Goal: Connect with others

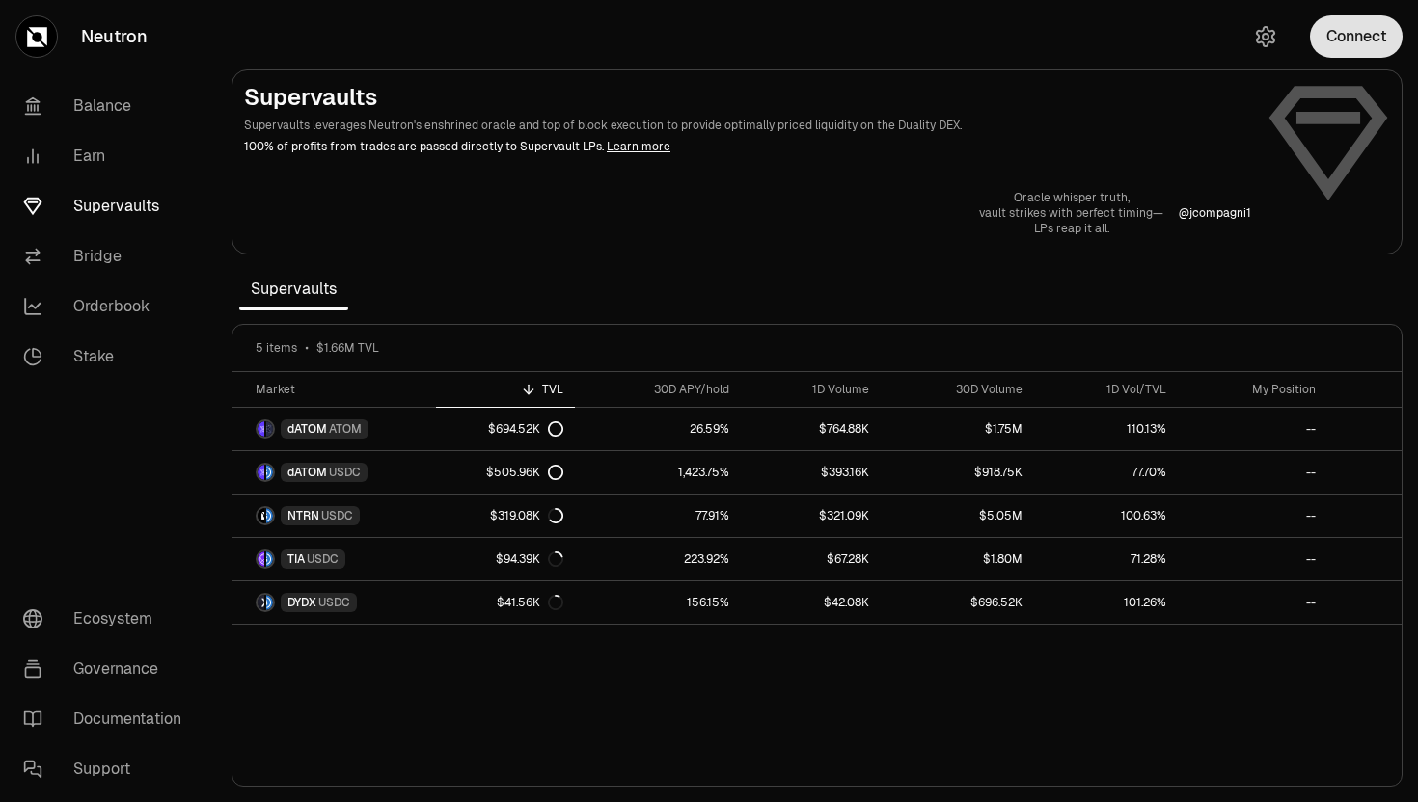
click at [1376, 44] on button "Connect" at bounding box center [1356, 36] width 93 height 42
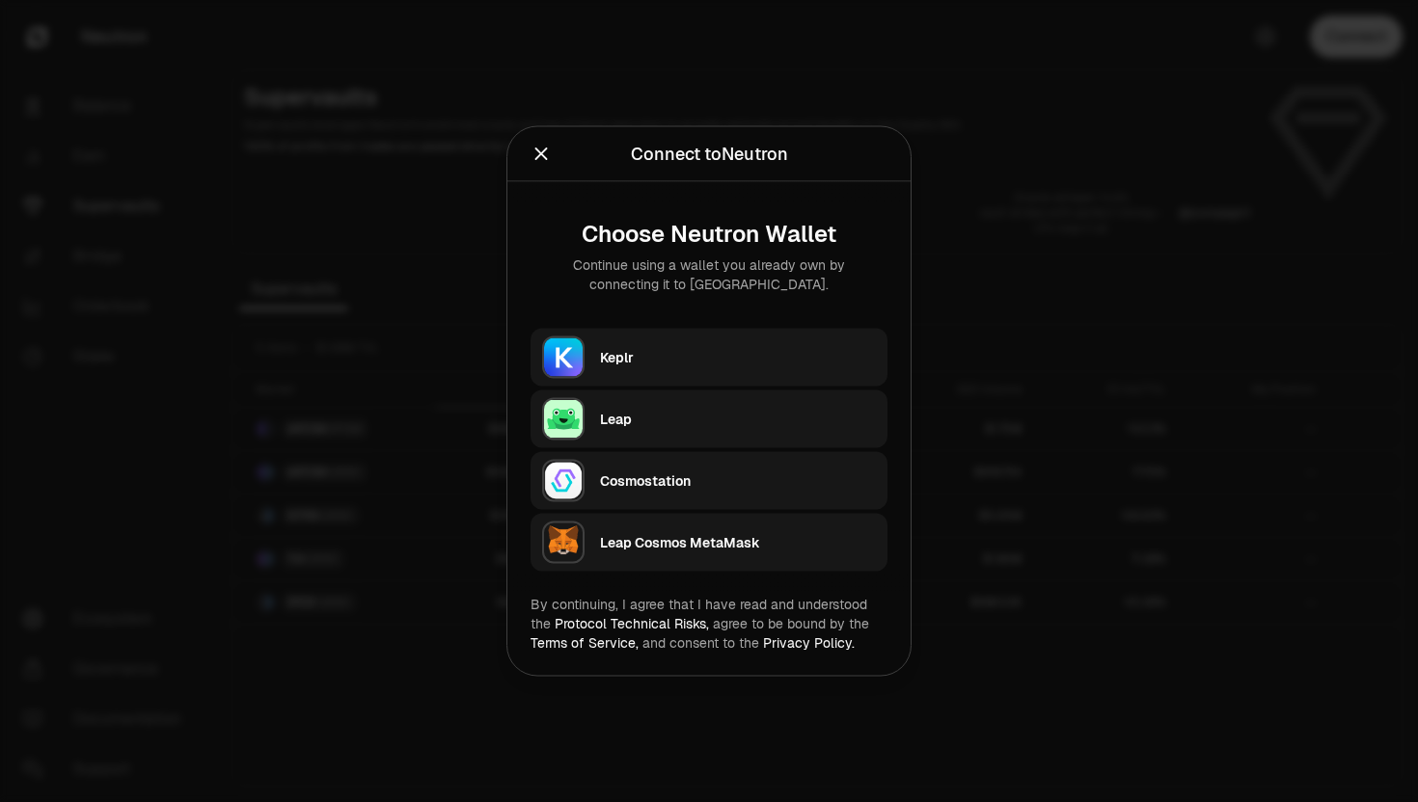
click at [723, 329] on button "Keplr" at bounding box center [708, 358] width 357 height 58
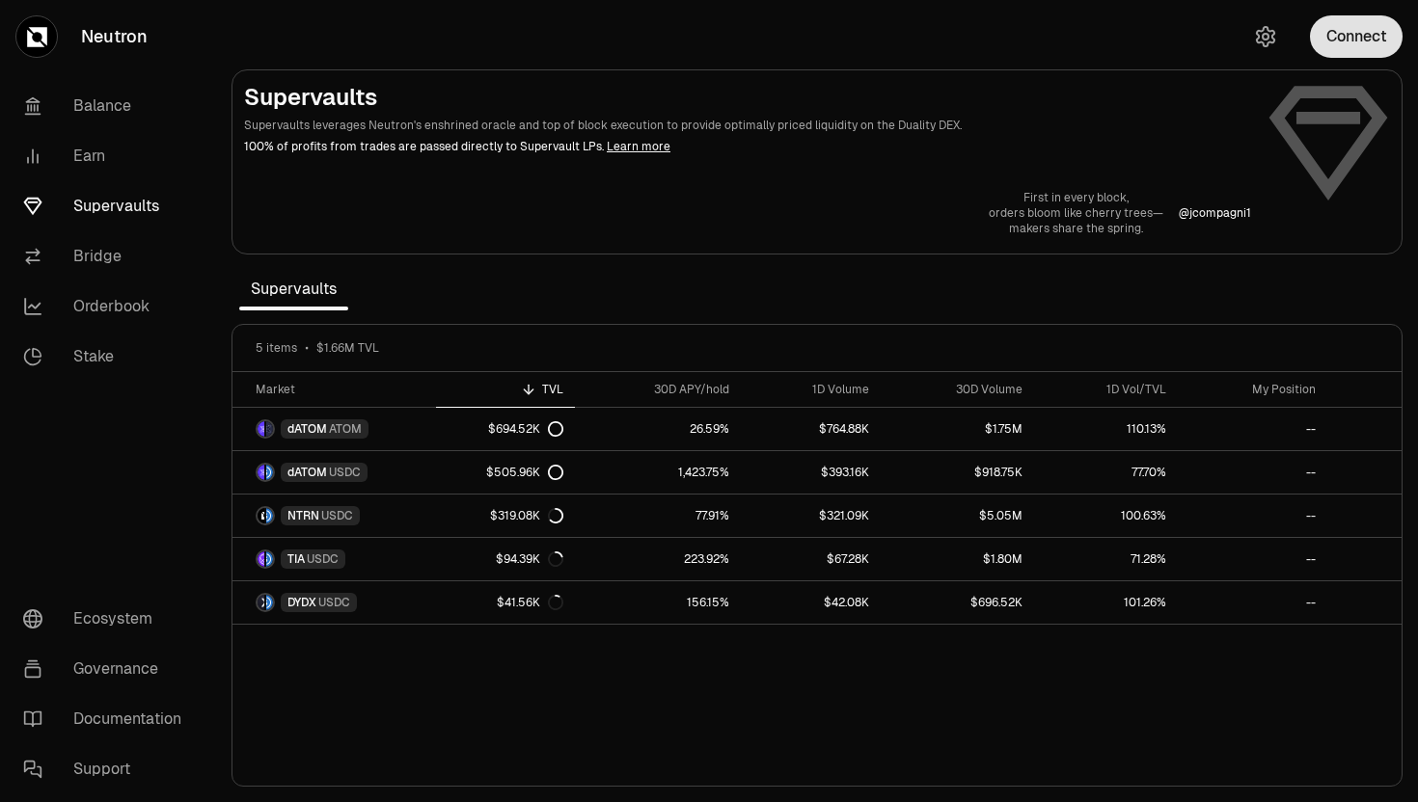
click at [1359, 29] on button "Connect" at bounding box center [1356, 36] width 93 height 42
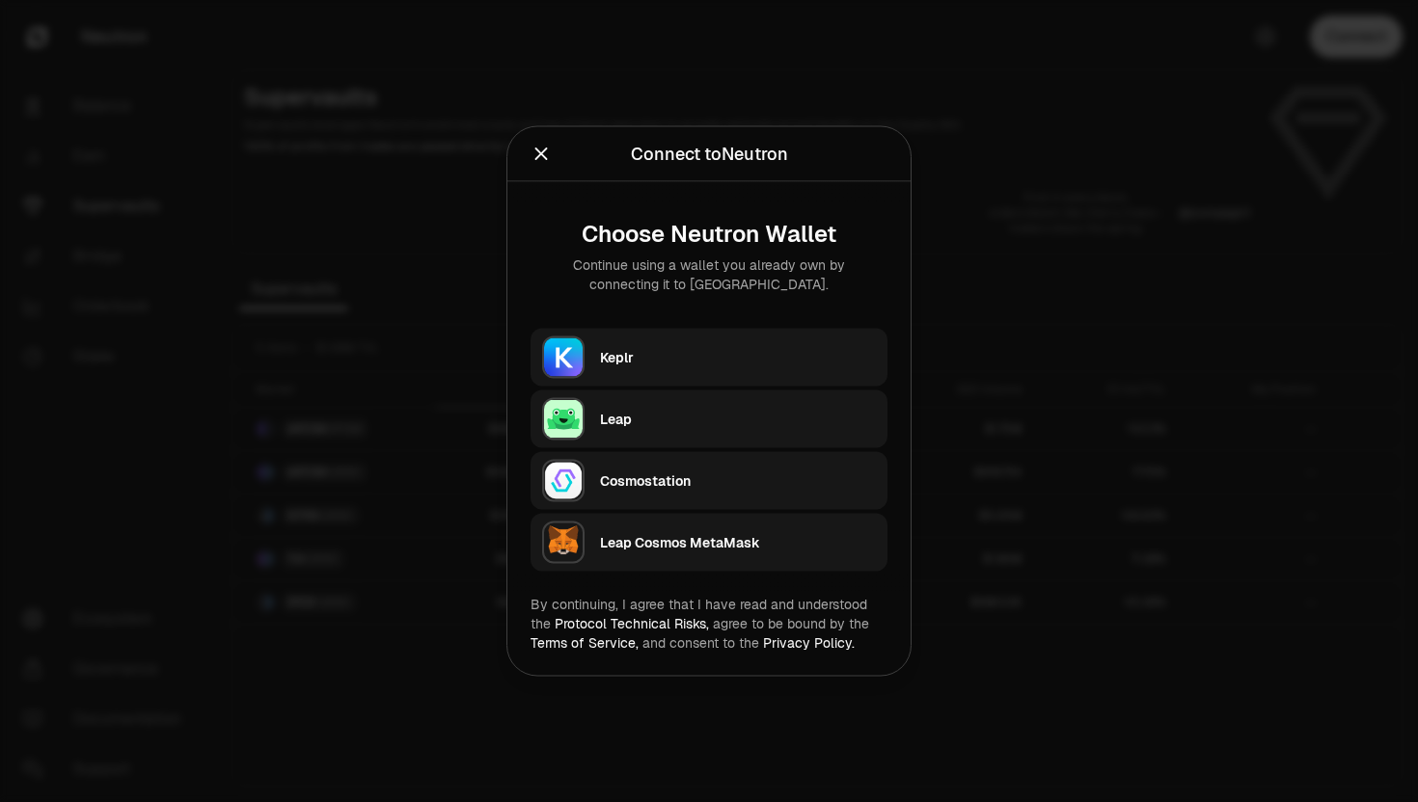
click at [635, 351] on div "Keplr" at bounding box center [738, 357] width 276 height 19
